Goal: Task Accomplishment & Management: Manage account settings

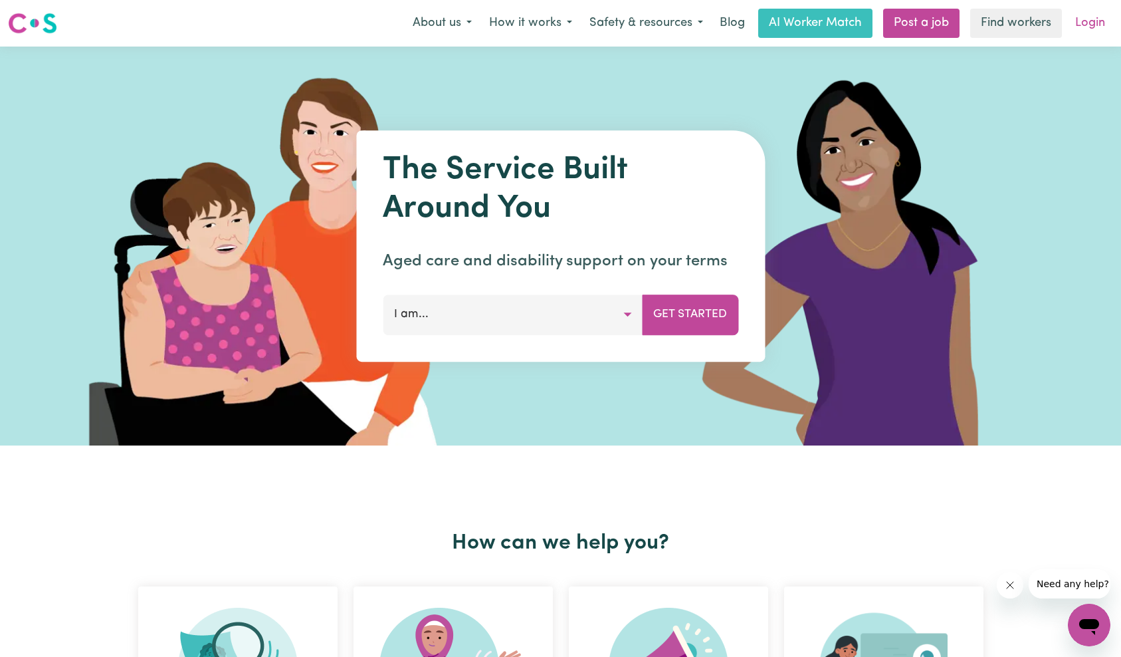
click at [1085, 18] on link "Login" at bounding box center [1091, 23] width 46 height 29
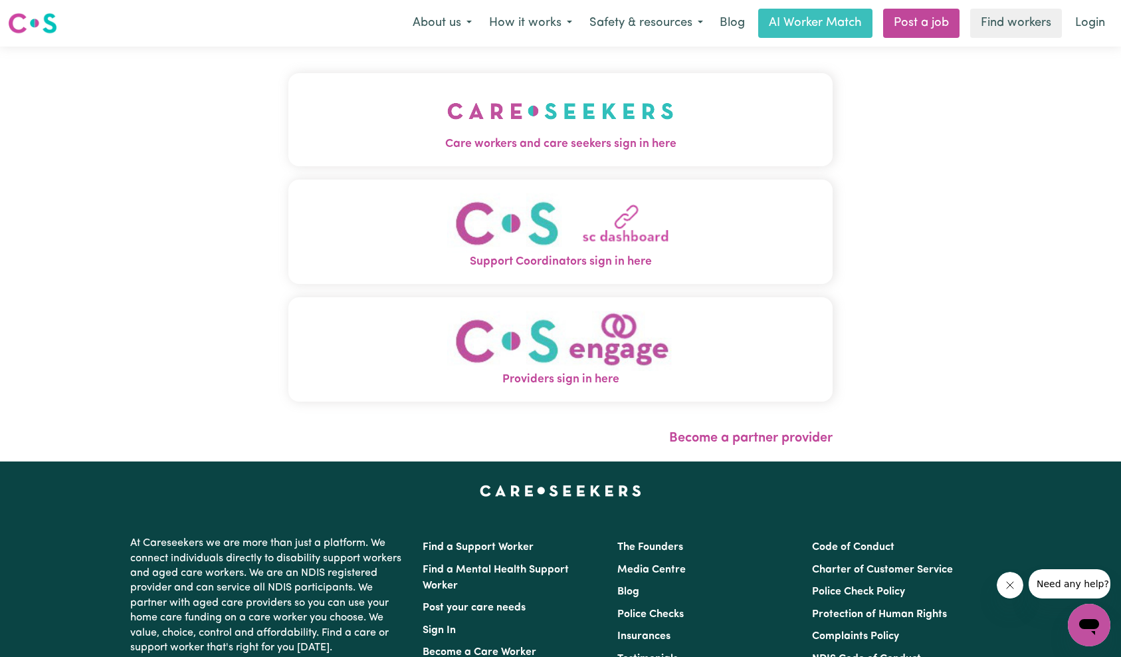
click at [337, 117] on button "Care workers and care seekers sign in here" at bounding box center [560, 119] width 545 height 93
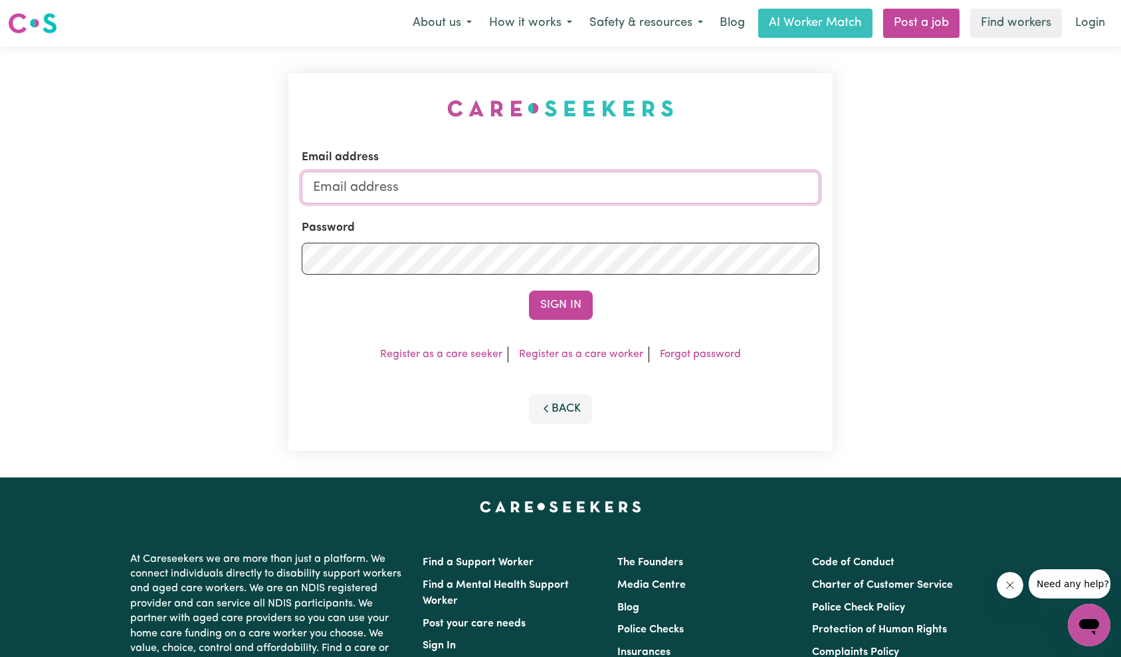
click at [591, 189] on input "Email address" at bounding box center [561, 187] width 518 height 32
type input "superuser~alejandragm272415@gmail.com"
click at [552, 294] on button "Sign In" at bounding box center [561, 304] width 64 height 29
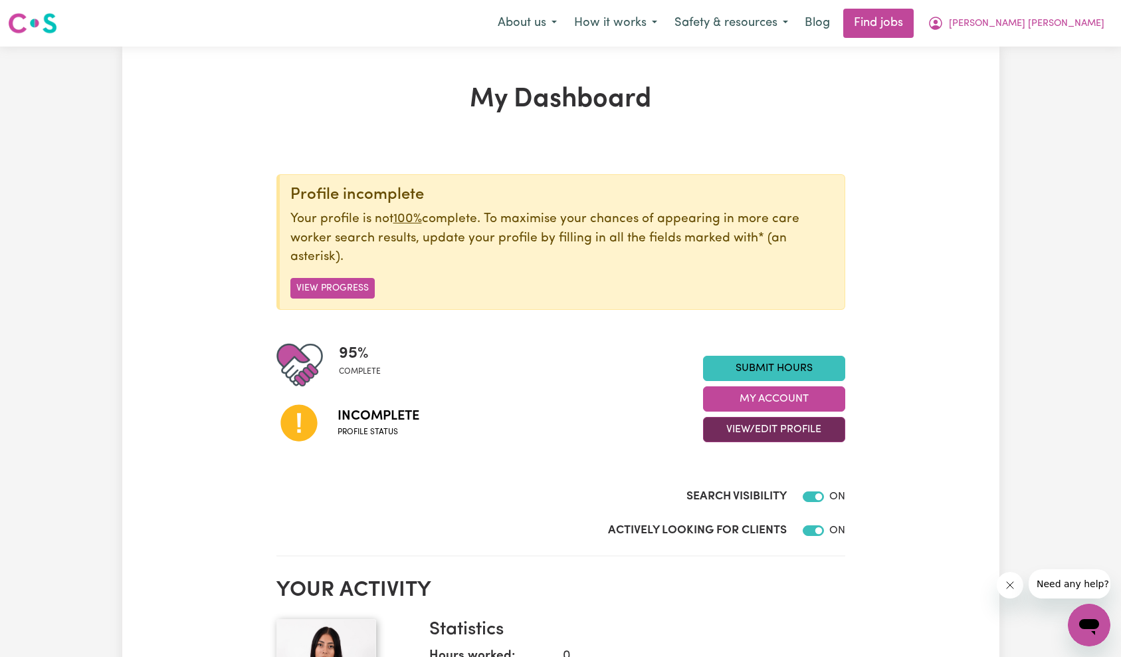
click at [792, 418] on button "View/Edit Profile" at bounding box center [774, 429] width 142 height 25
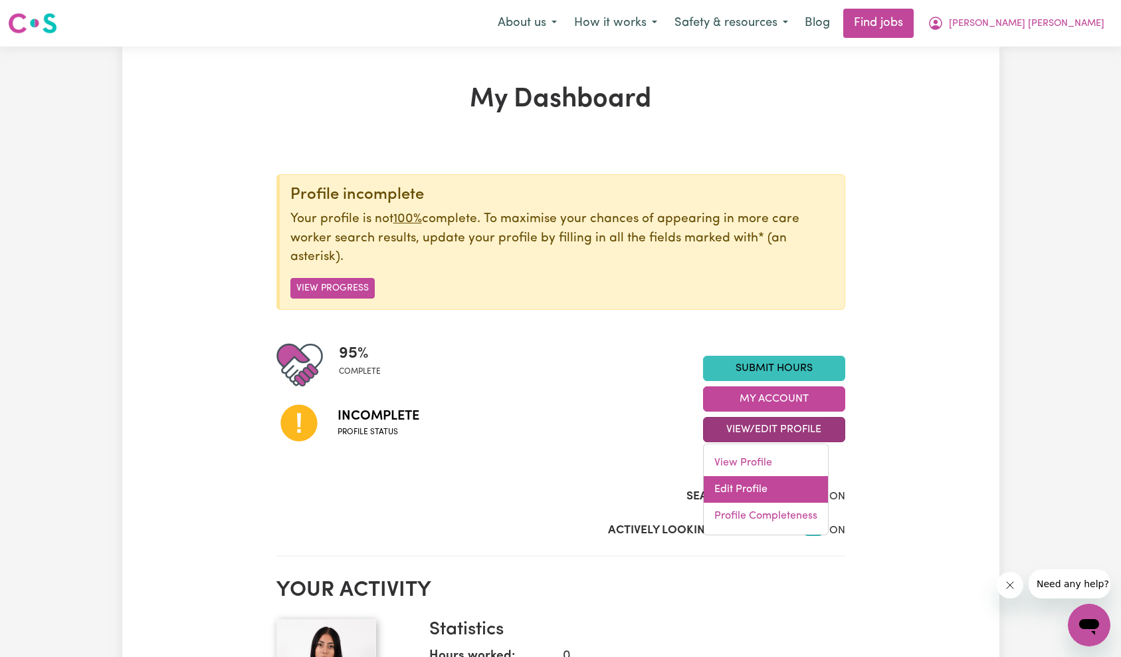
click at [792, 483] on link "Edit Profile" at bounding box center [766, 489] width 124 height 27
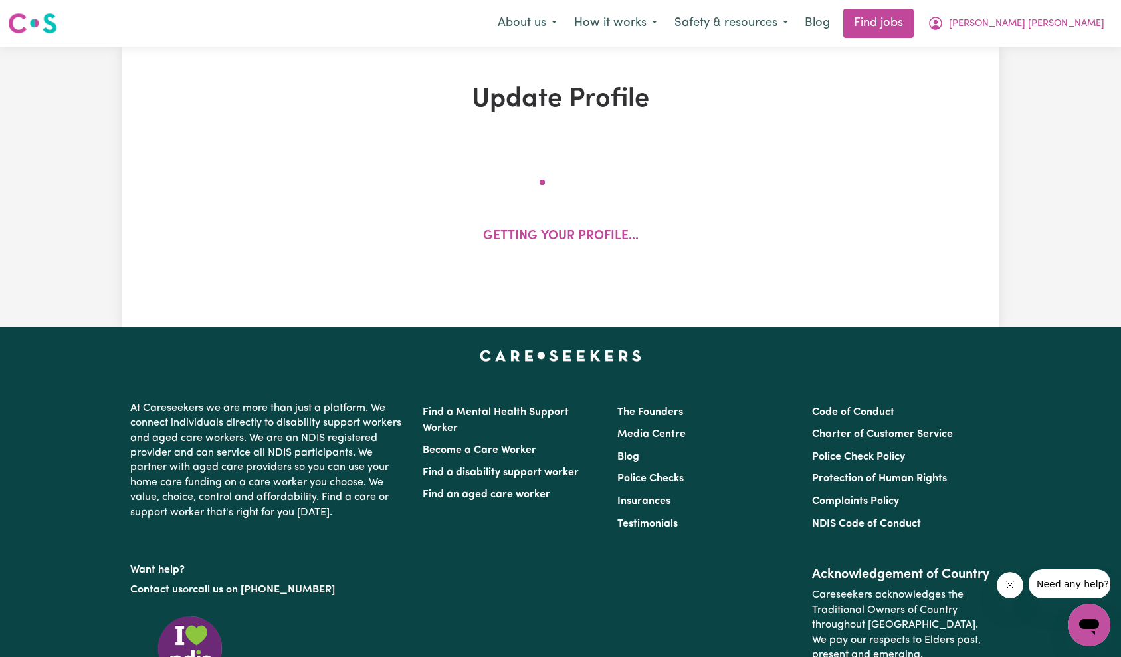
select select "[DEMOGRAPHIC_DATA]"
select select "Student Visa"
select select "Studying a healthcare related degree or qualification"
select select "43"
select select "50"
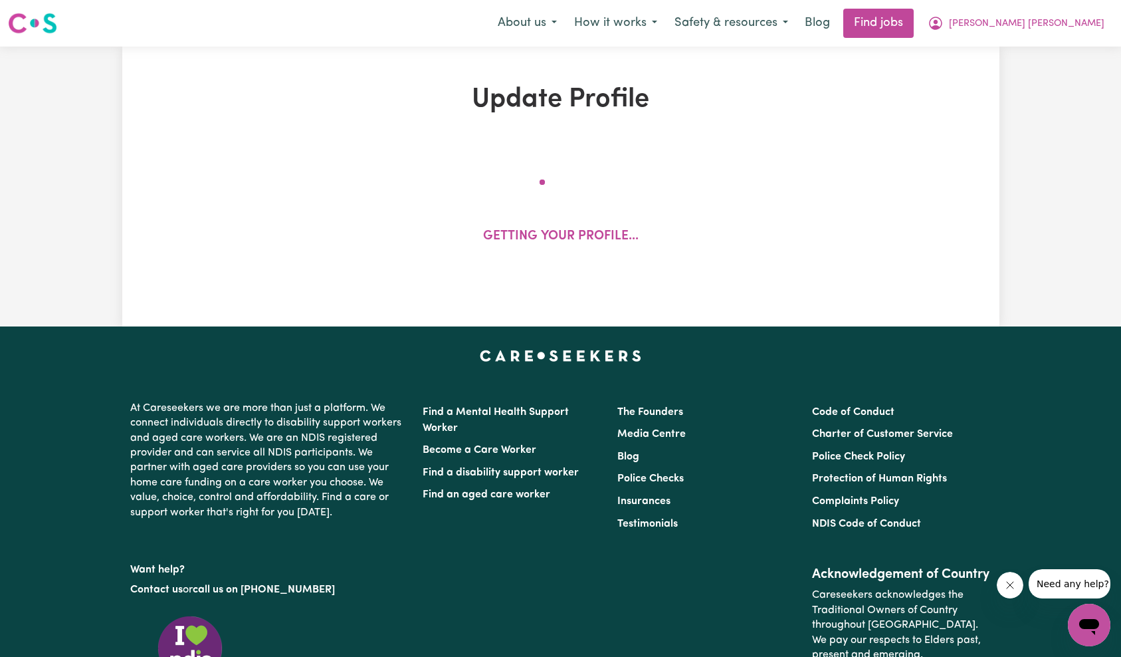
select select "55"
select select "70"
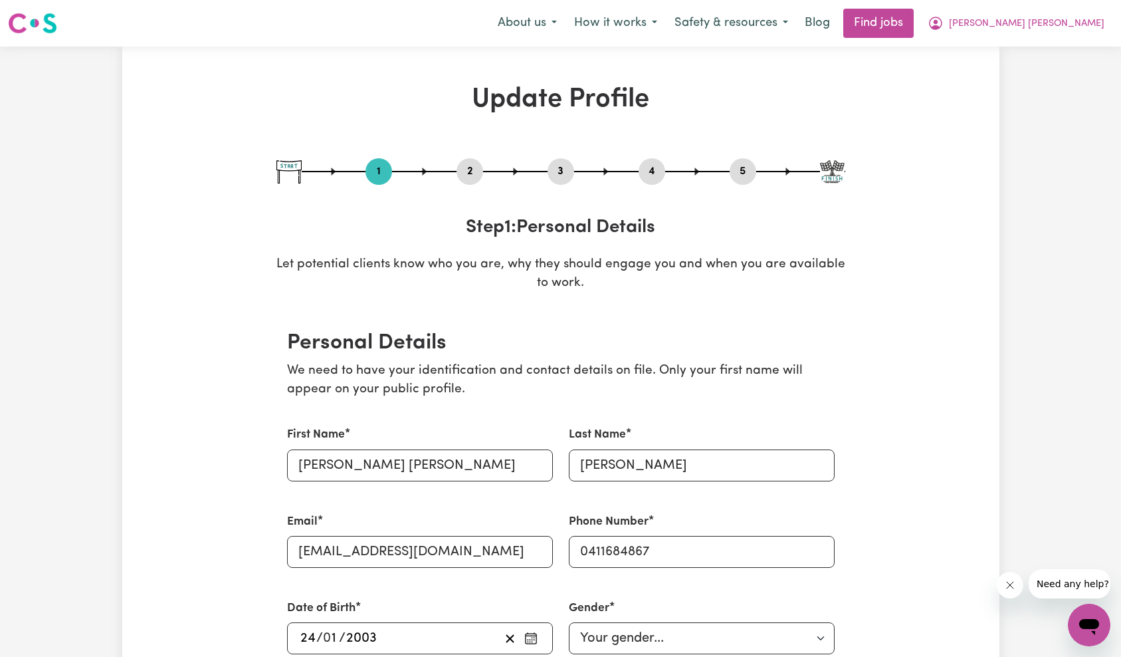
click at [474, 174] on button "2" at bounding box center [470, 171] width 27 height 17
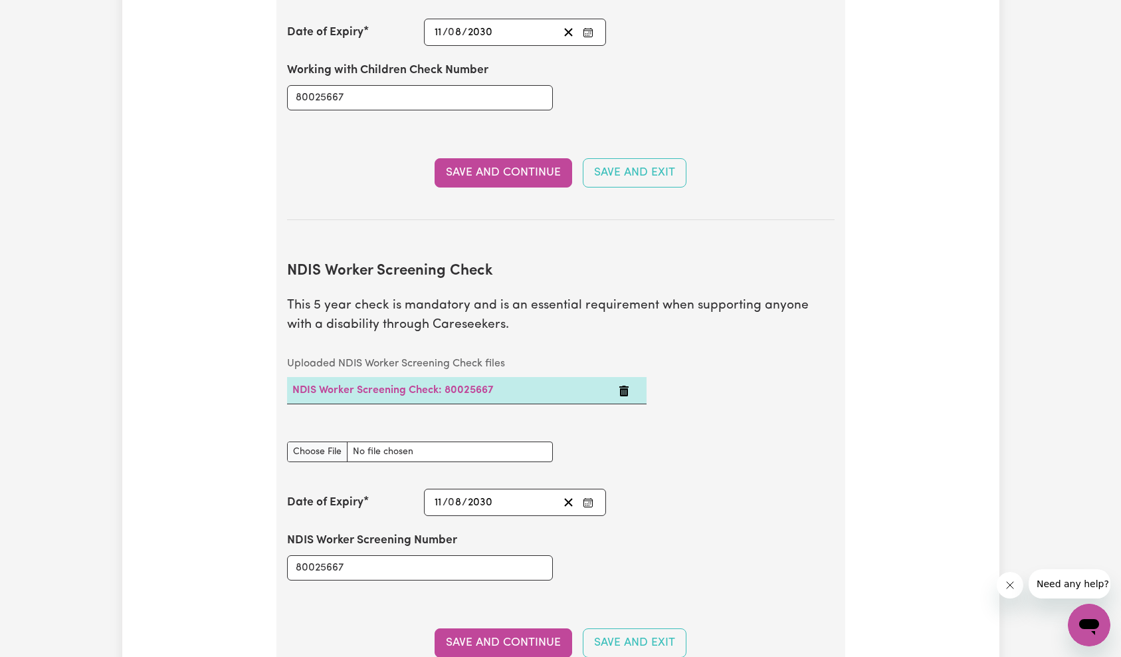
scroll to position [1272, 0]
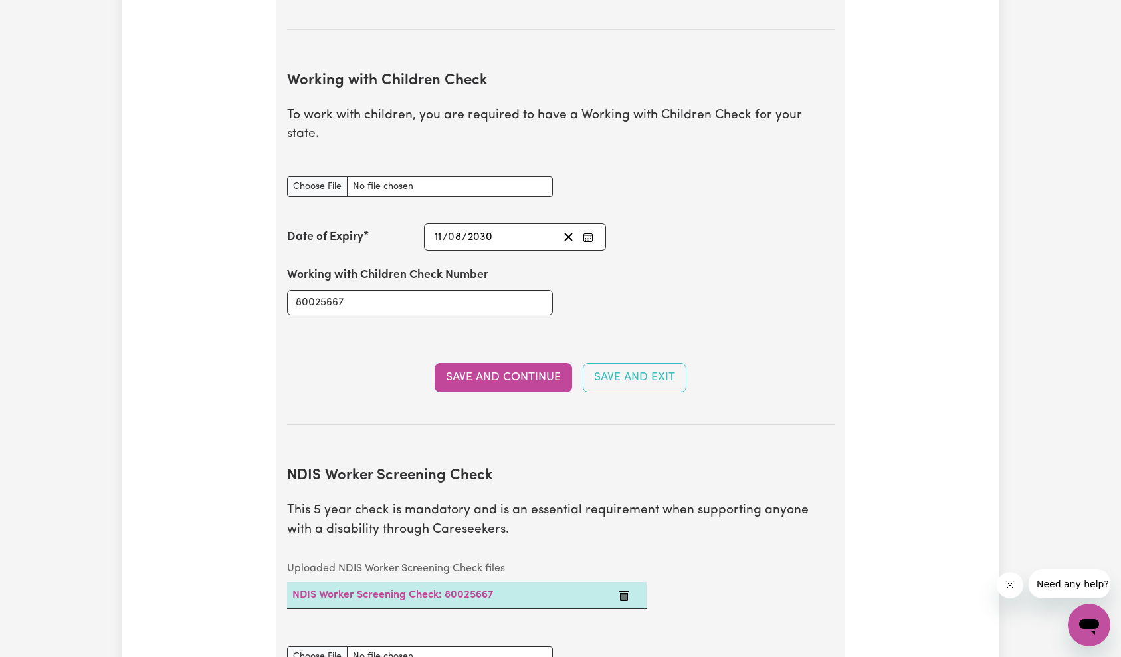
click at [782, 253] on div "Working with Children Check Number 80025667" at bounding box center [561, 291] width 564 height 80
click at [566, 233] on line "Clear date" at bounding box center [568, 236] width 7 height 7
click at [530, 363] on button "Save and Continue" at bounding box center [504, 377] width 138 height 29
type input "[DATE]"
type input "11"
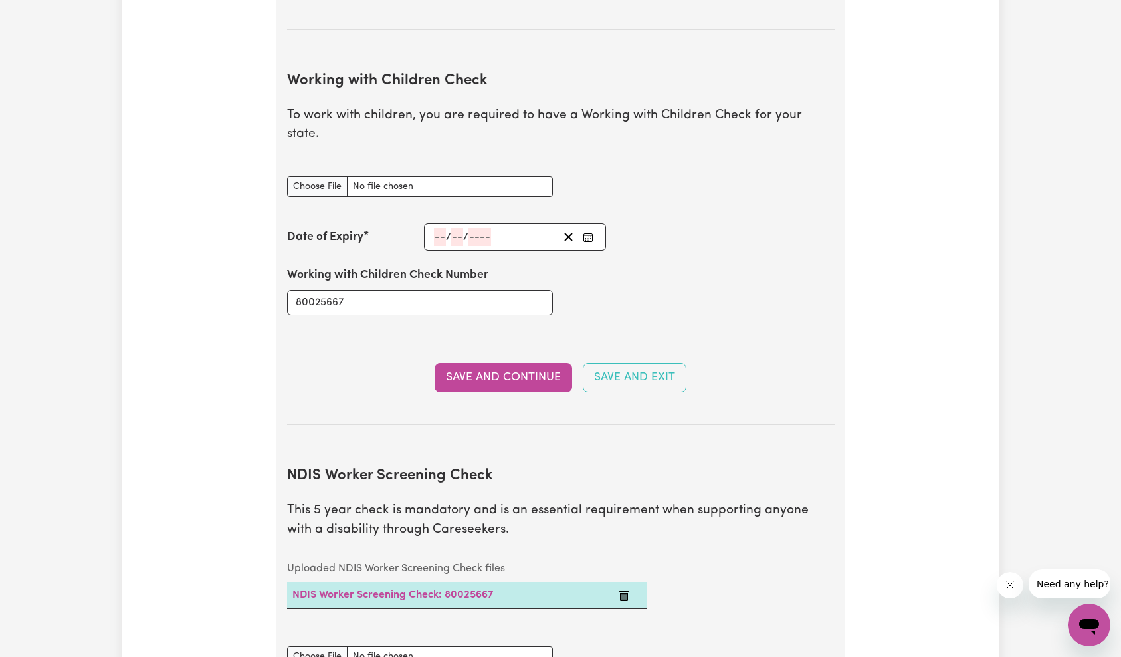
type input "8"
type input "2030"
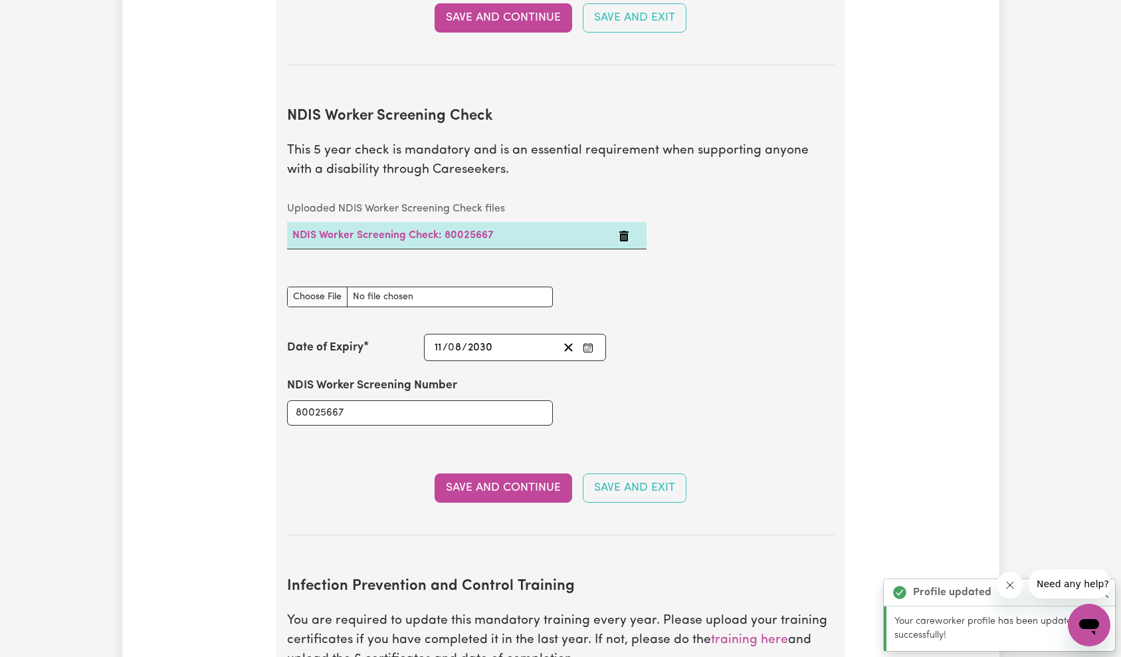
scroll to position [1698, 0]
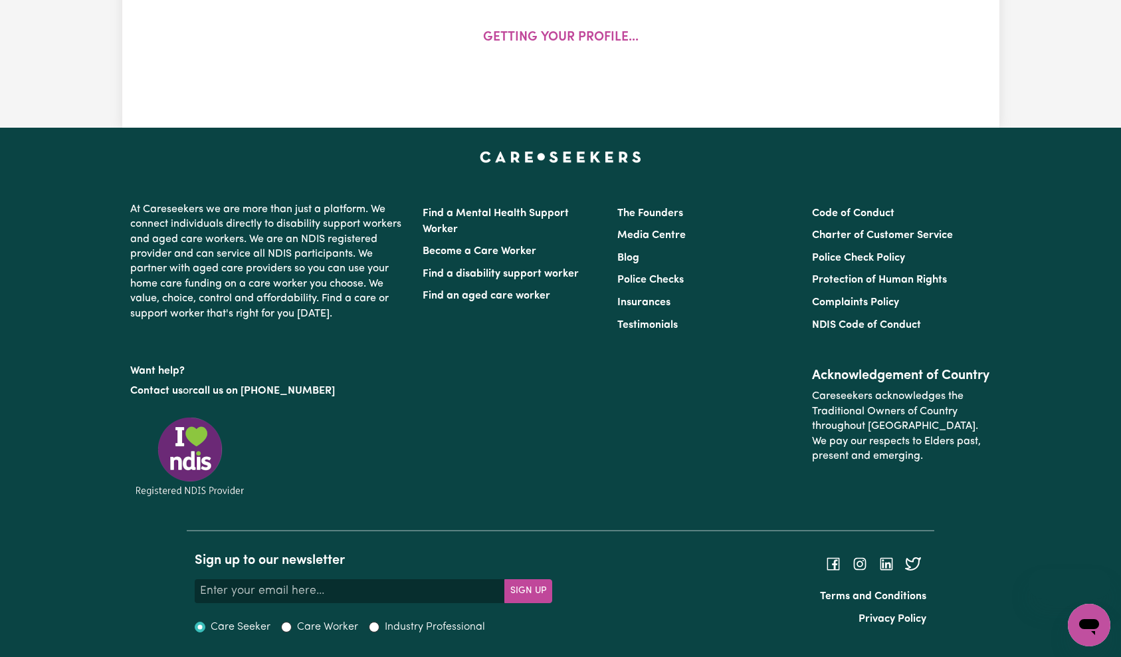
select select "[DEMOGRAPHIC_DATA]"
select select "Student Visa"
select select "Studying a healthcare related degree or qualification"
select select "43"
select select "50"
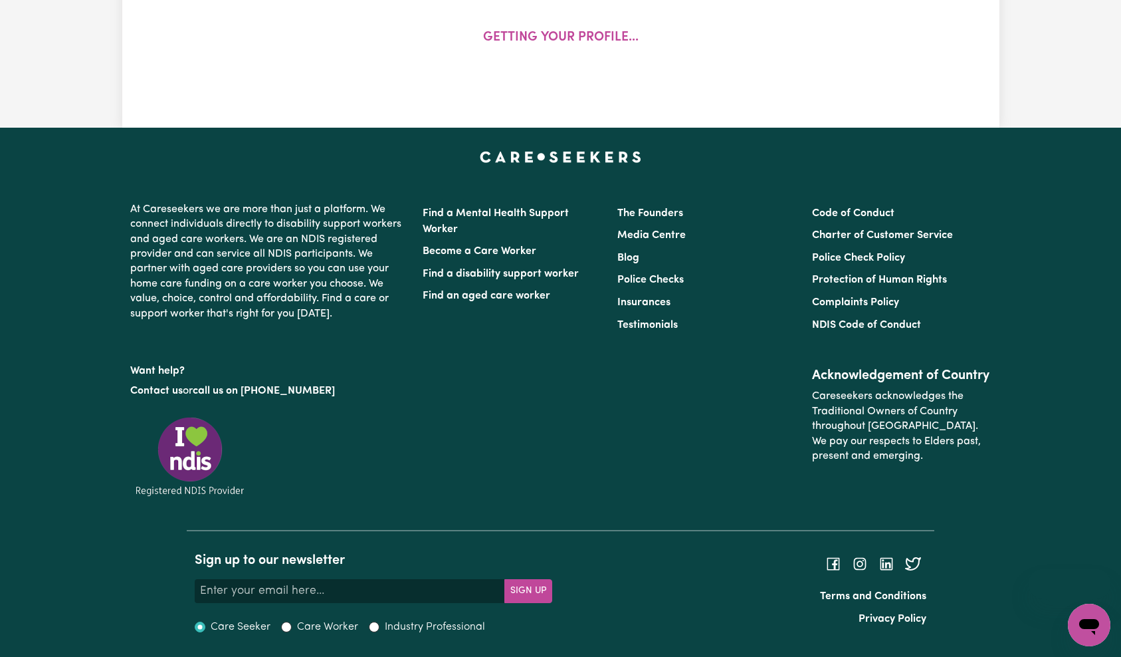
select select "55"
select select "70"
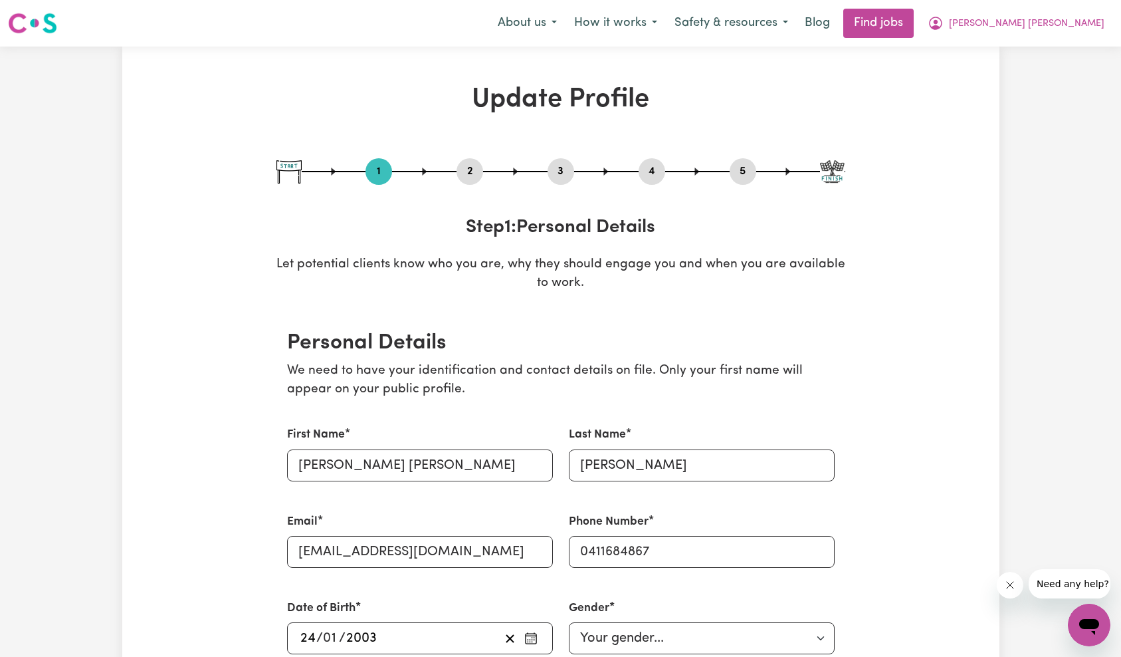
click at [464, 167] on button "2" at bounding box center [470, 171] width 27 height 17
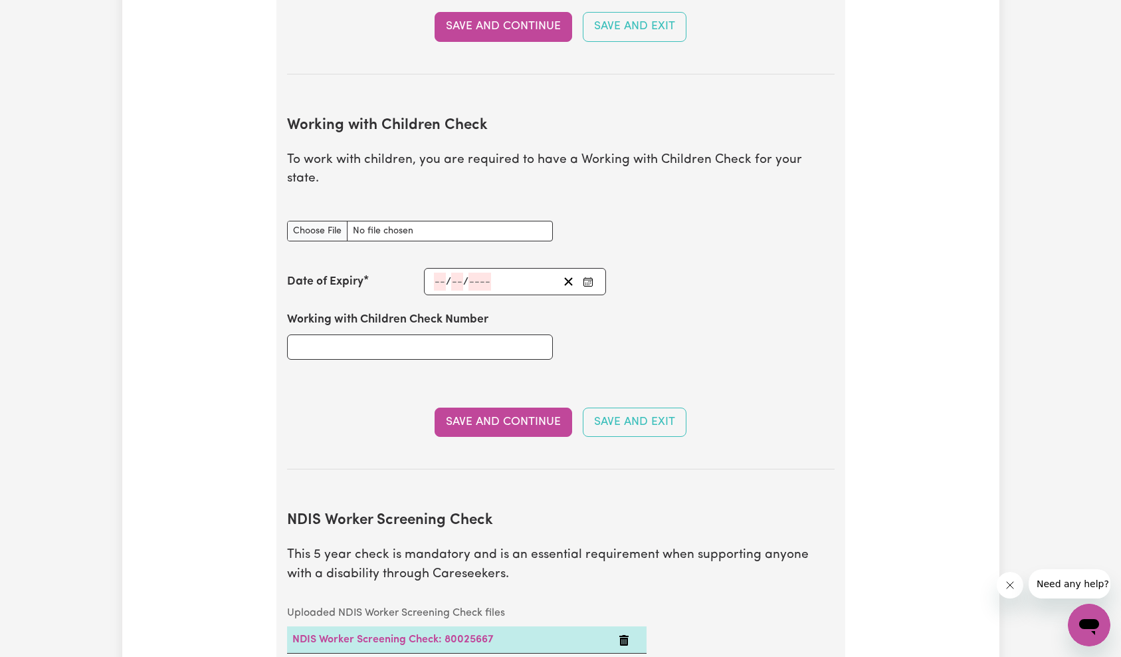
scroll to position [1280, 0]
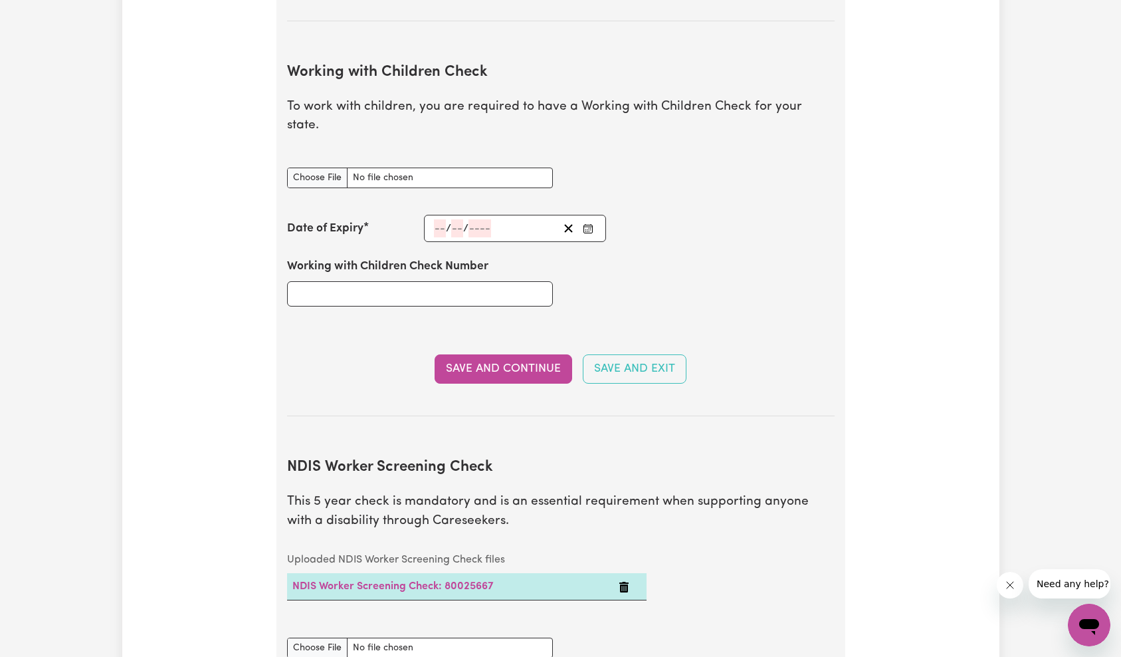
click at [832, 175] on div "Working with Children Check document" at bounding box center [561, 178] width 564 height 53
